Goal: Use online tool/utility: Use online tool/utility

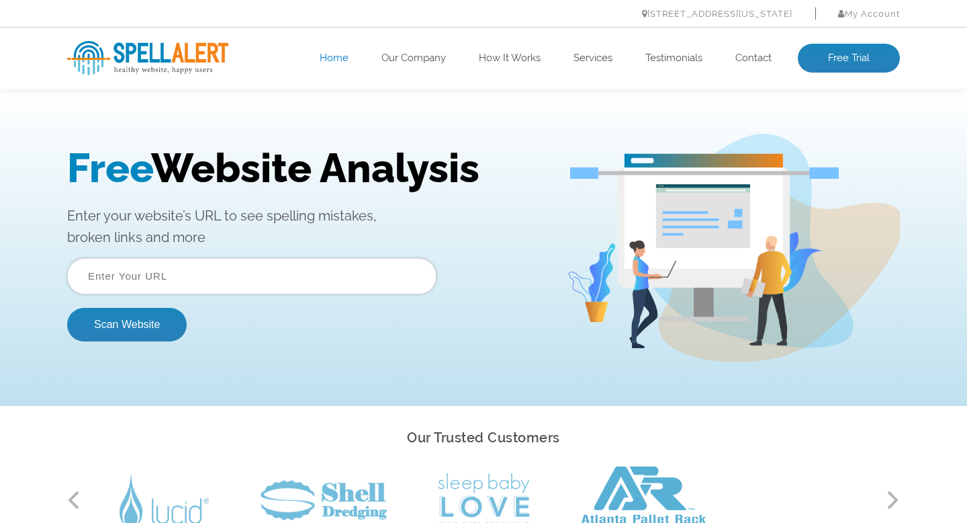
click at [332, 272] on input "text" at bounding box center [251, 276] width 369 height 36
type input "https://www.tattoodesignpro.com"
click at [220, 335] on form "https://www.tattoodesignpro.com Scan Website" at bounding box center [251, 299] width 369 height 83
click at [148, 317] on button "Scan Website" at bounding box center [127, 325] width 120 height 34
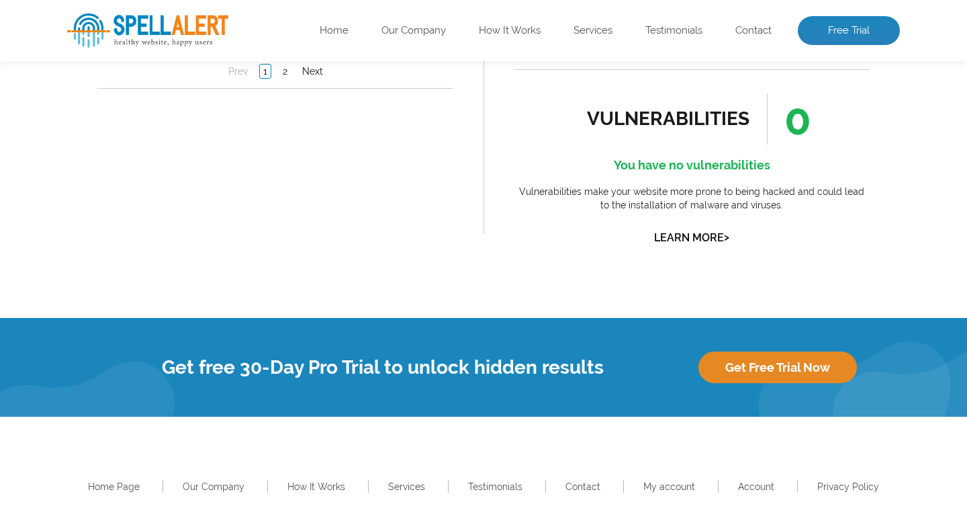
scroll to position [1415, 0]
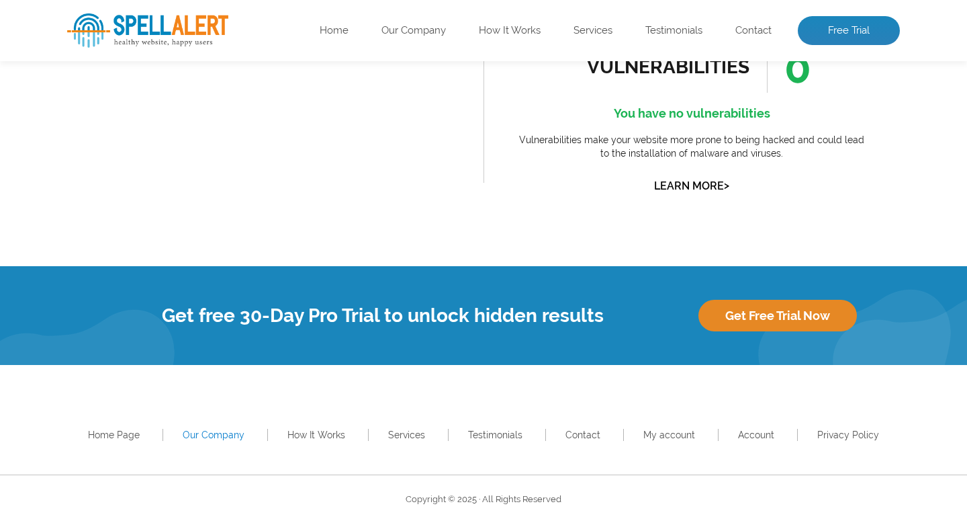
click at [218, 432] on link "Our Company" at bounding box center [214, 434] width 62 height 11
